Goal: Task Accomplishment & Management: Complete application form

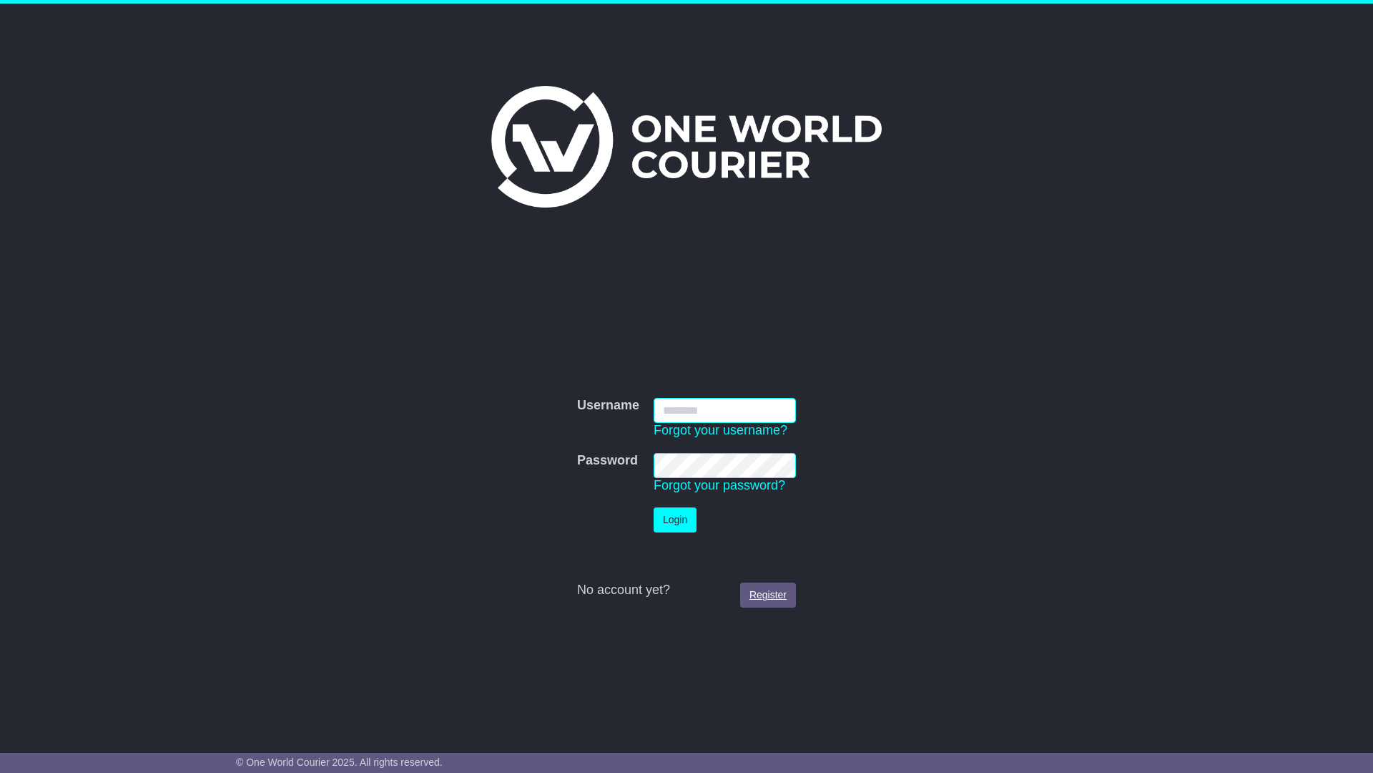
type input "**********"
click at [771, 589] on link "Register" at bounding box center [768, 594] width 56 height 25
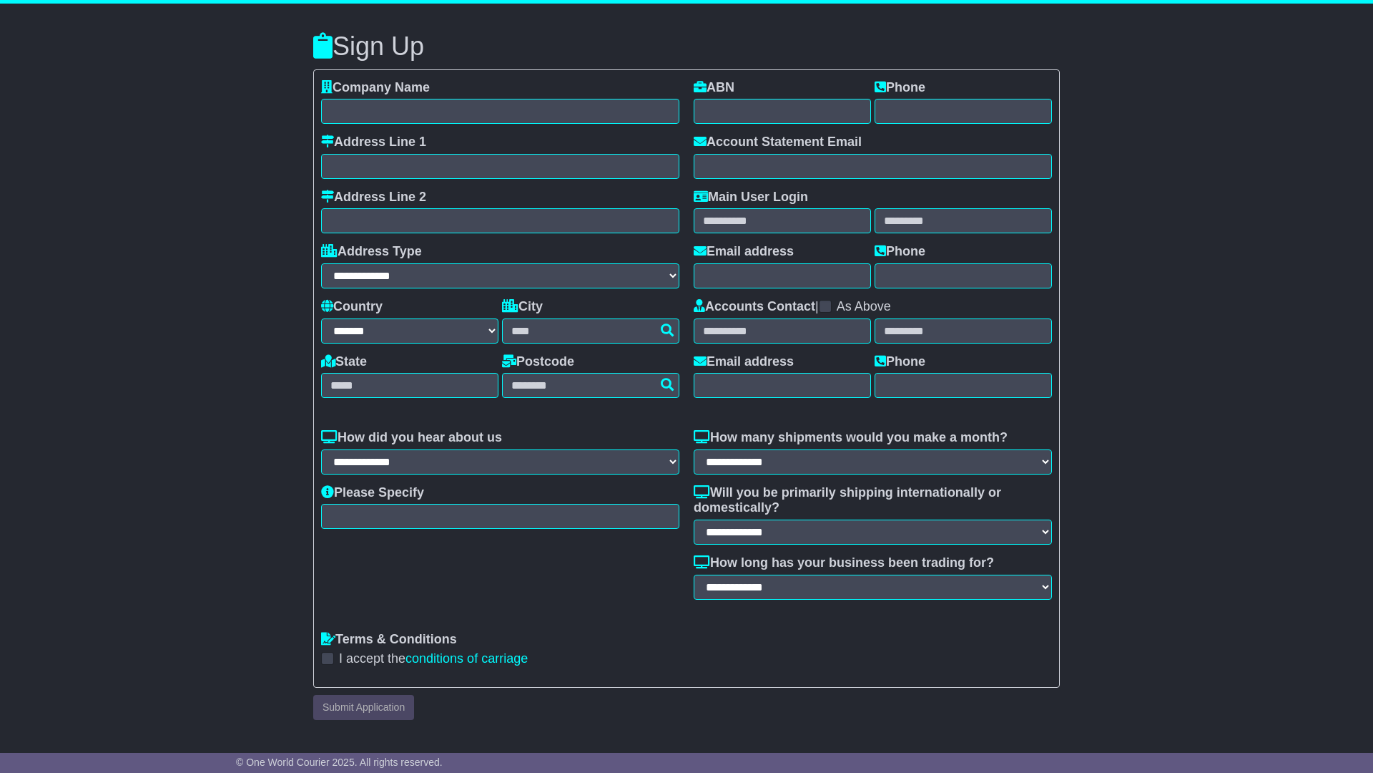
select select "**"
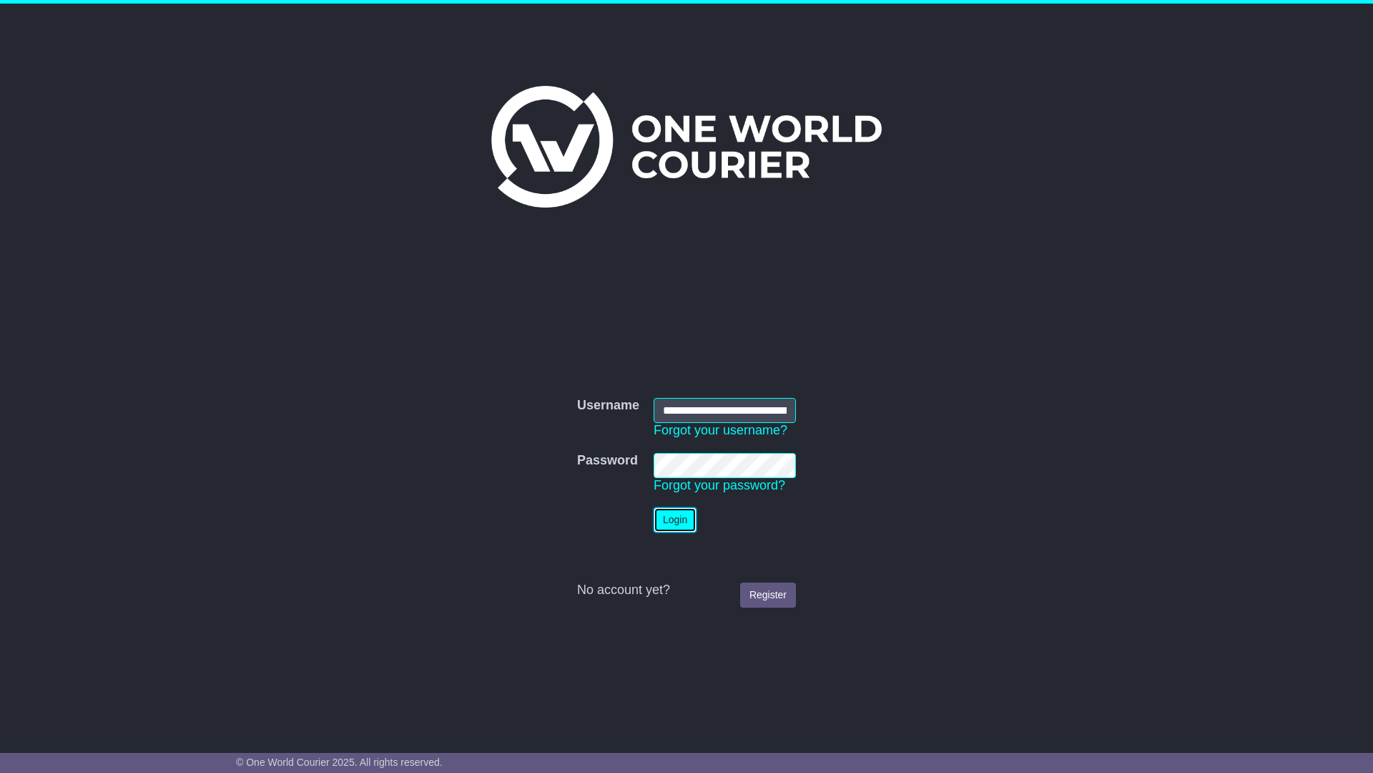
click at [681, 519] on button "Login" at bounding box center [675, 519] width 43 height 25
